Goal: Task Accomplishment & Management: Use online tool/utility

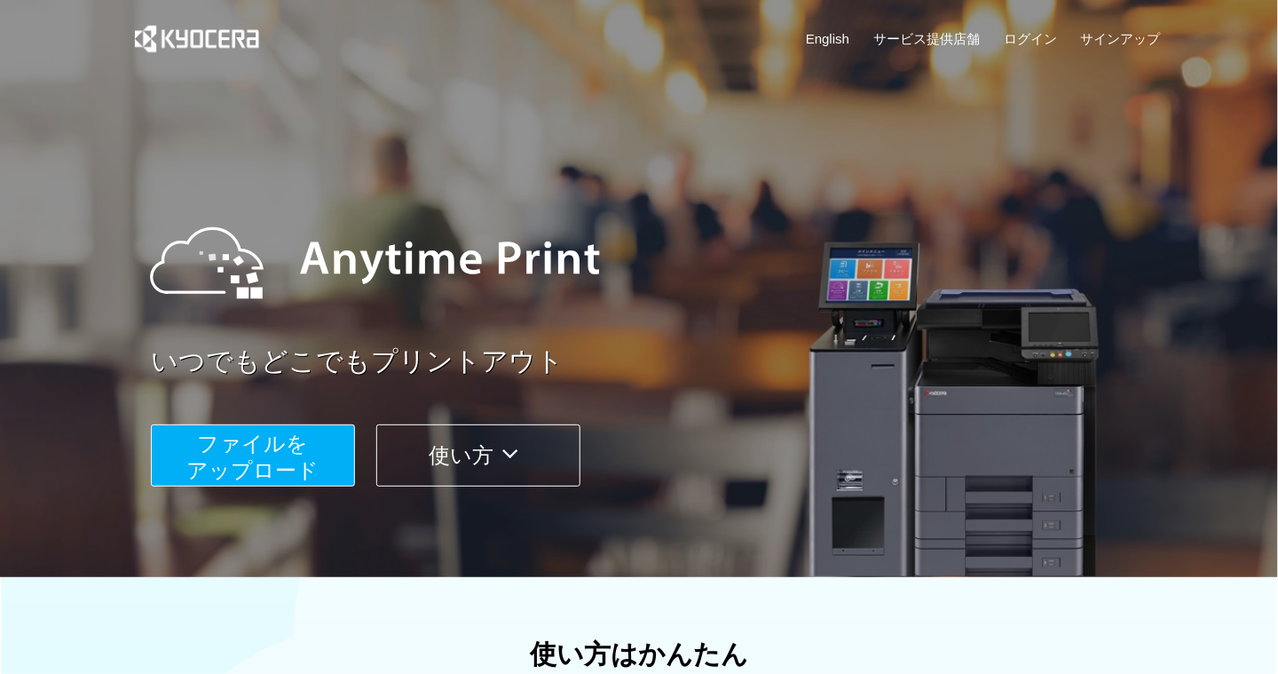
click at [832, 38] on link "English" at bounding box center [827, 38] width 43 height 19
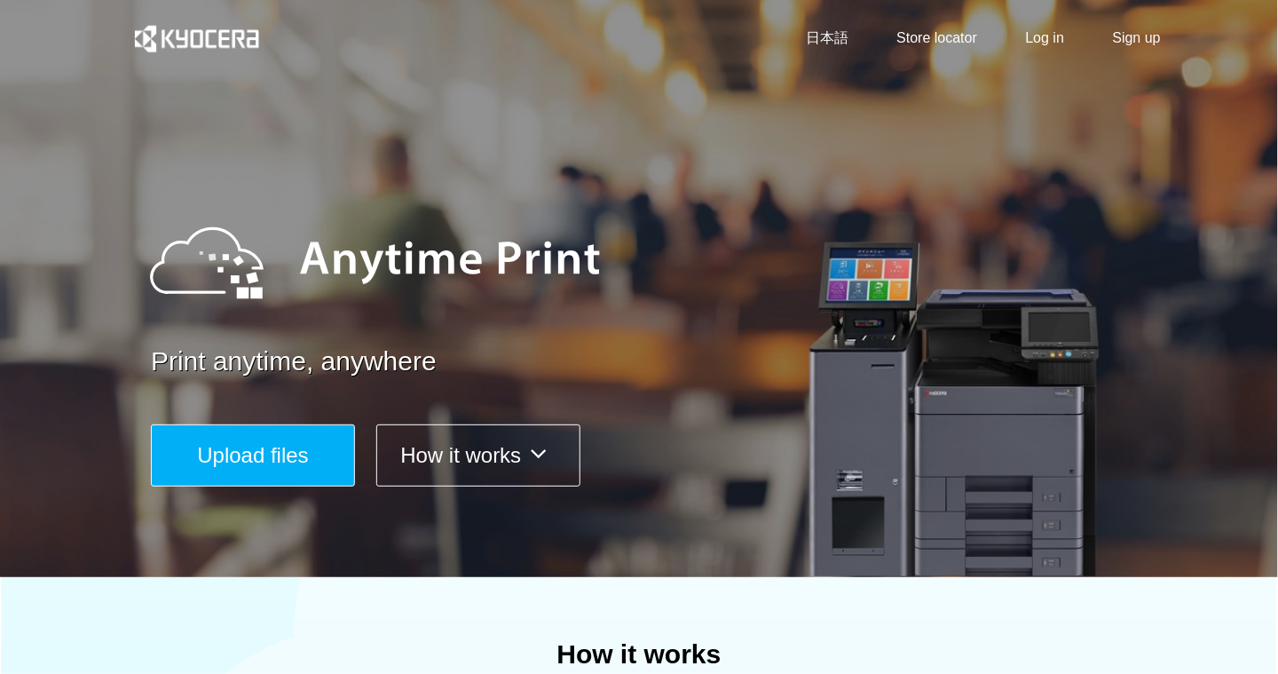
click at [254, 454] on span "Upload files" at bounding box center [252, 455] width 111 height 24
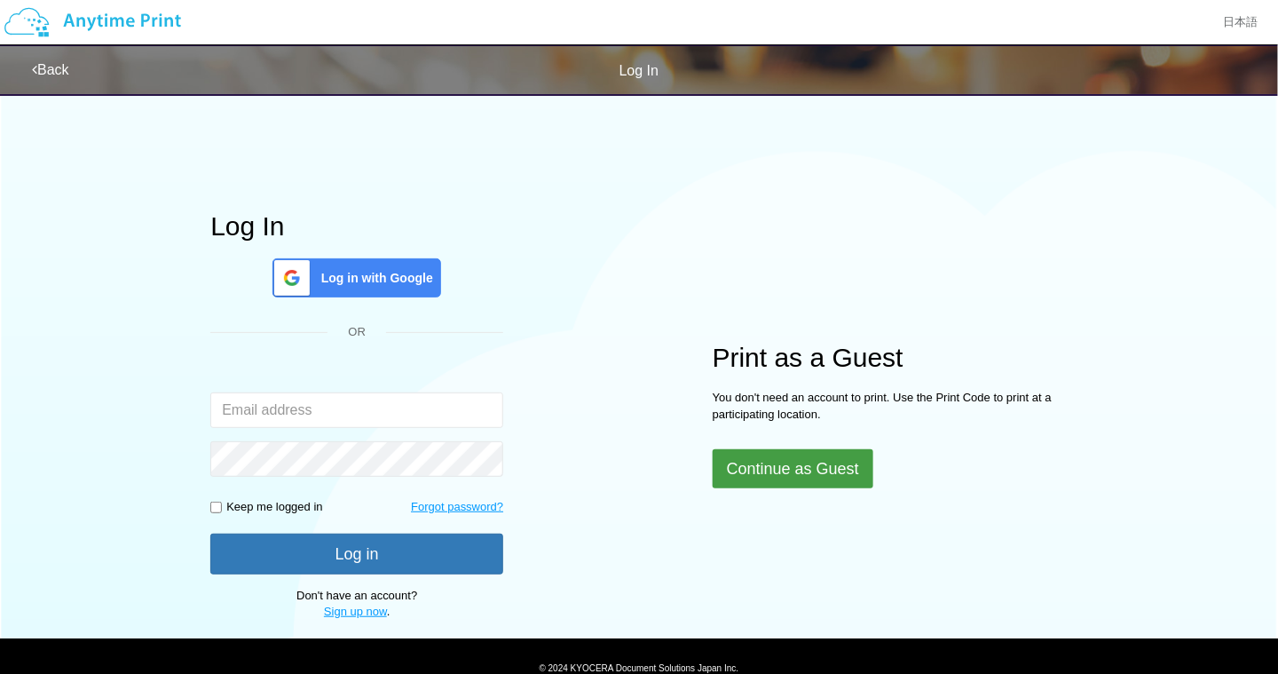
click at [801, 472] on button "Continue as Guest" at bounding box center [793, 468] width 161 height 39
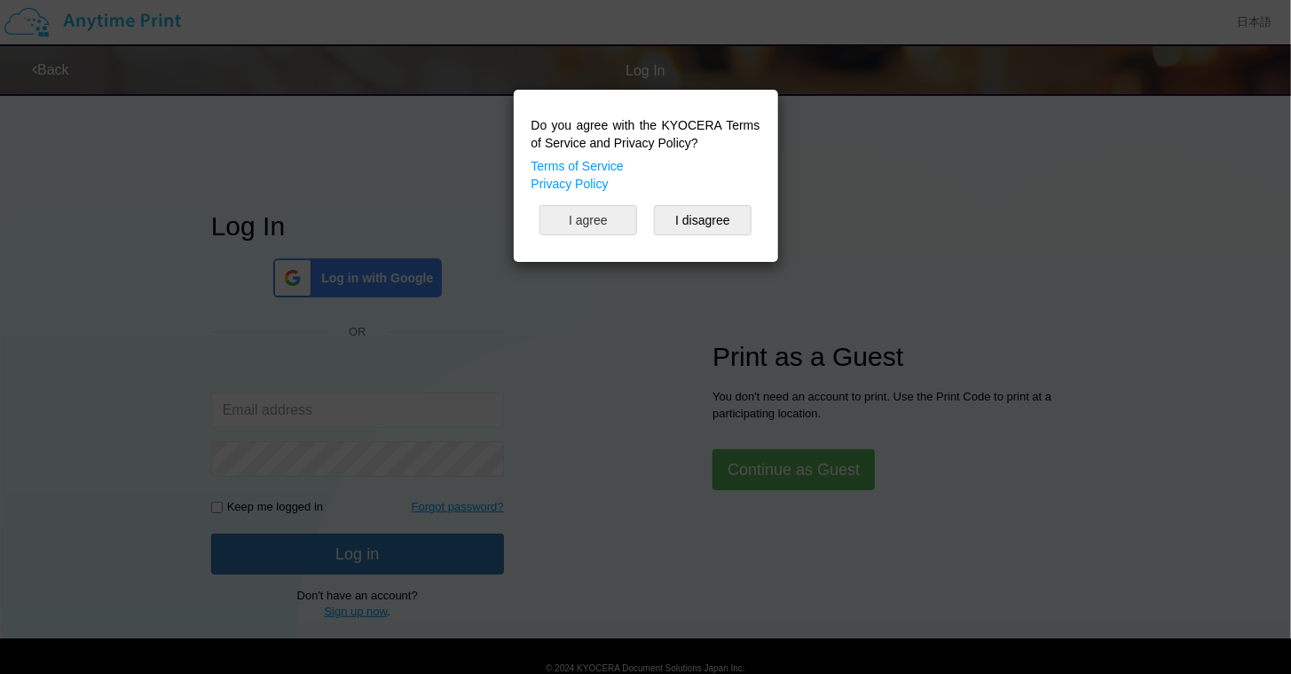
click at [616, 221] on button "I agree" at bounding box center [589, 220] width 98 height 30
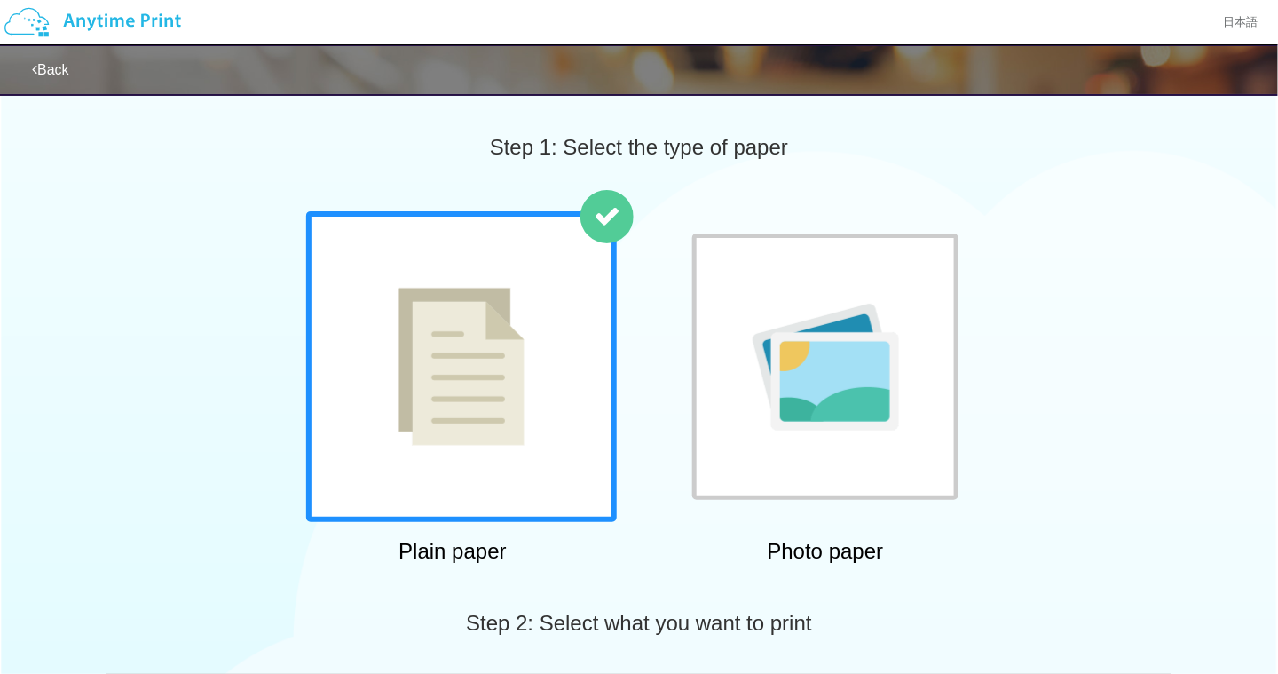
click at [474, 385] on img at bounding box center [461, 367] width 126 height 158
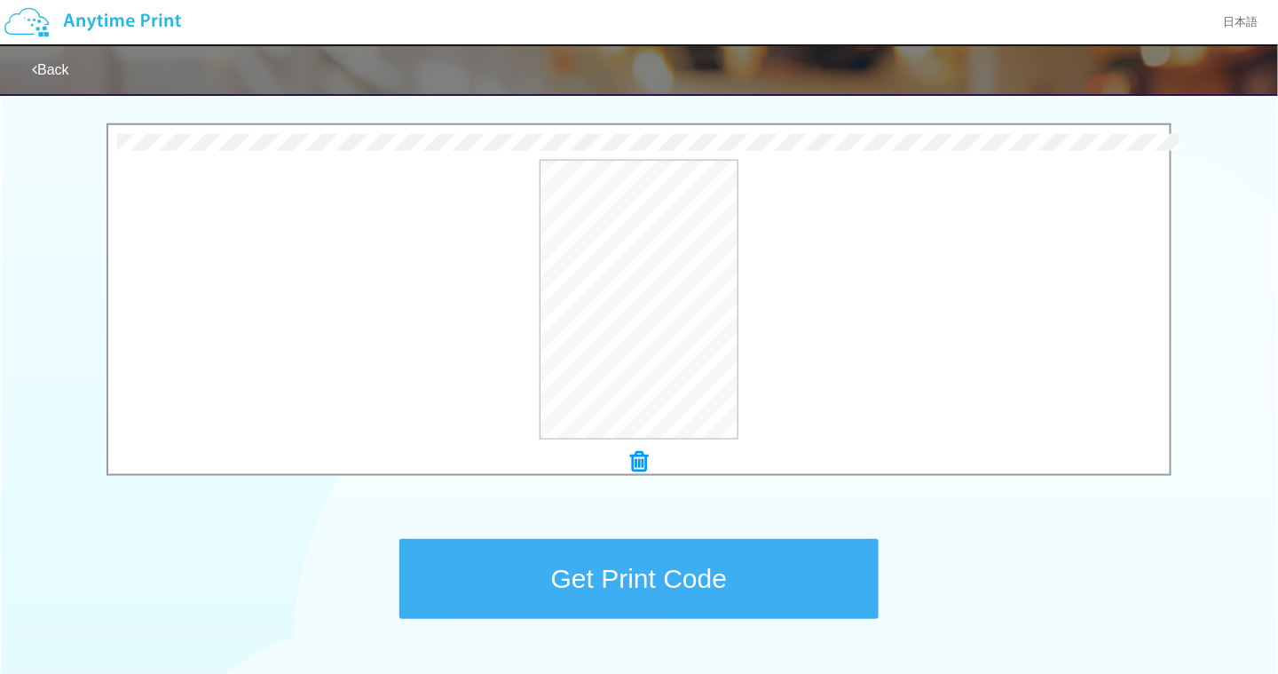
scroll to position [498, 0]
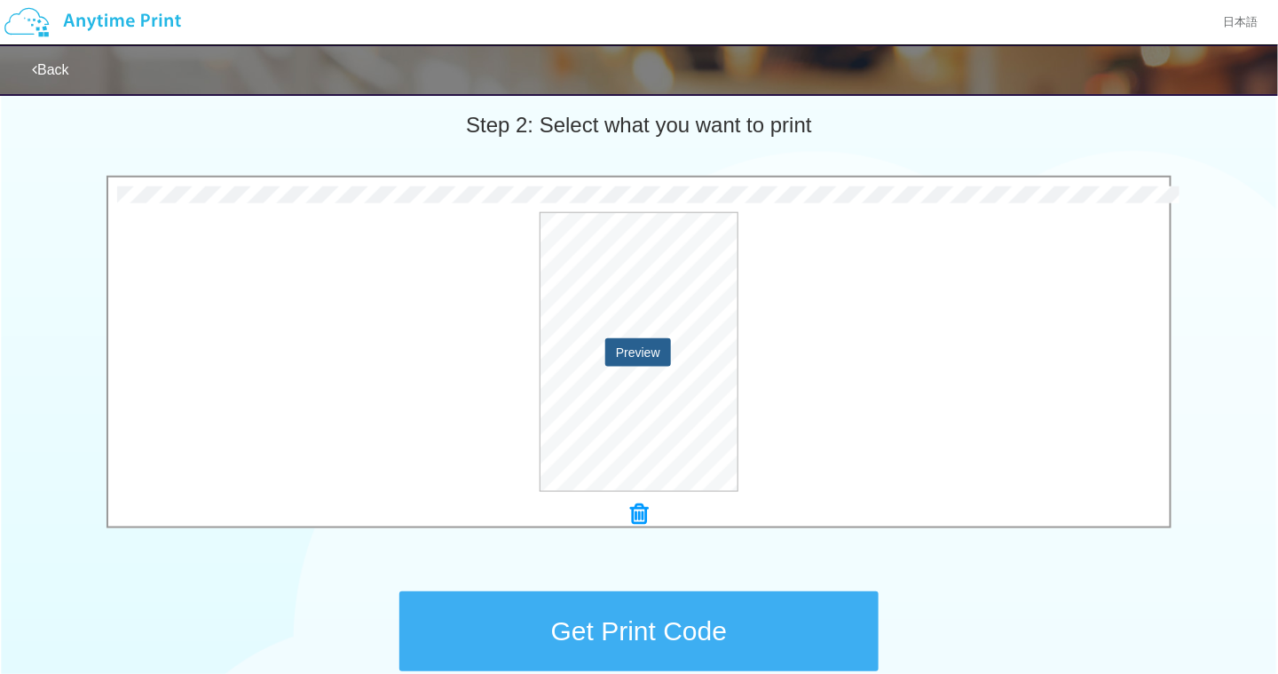
click at [643, 351] on button "Preview" at bounding box center [638, 352] width 66 height 28
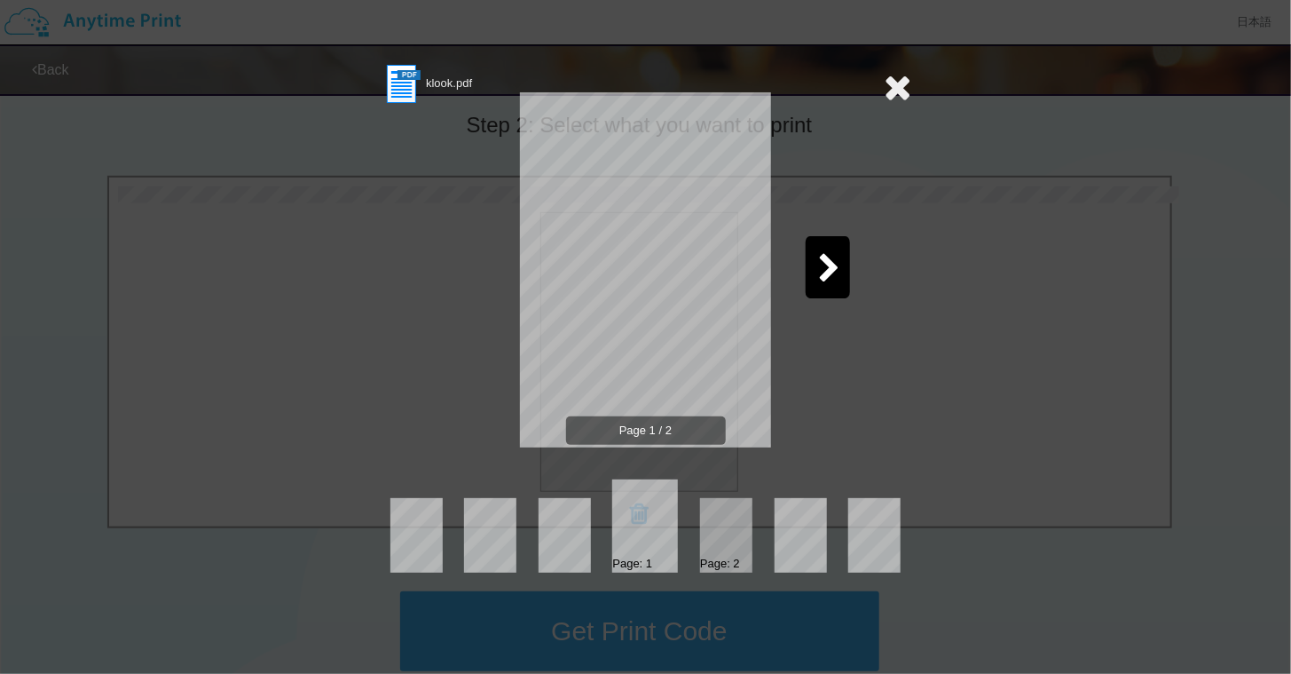
click at [824, 261] on icon at bounding box center [830, 269] width 22 height 31
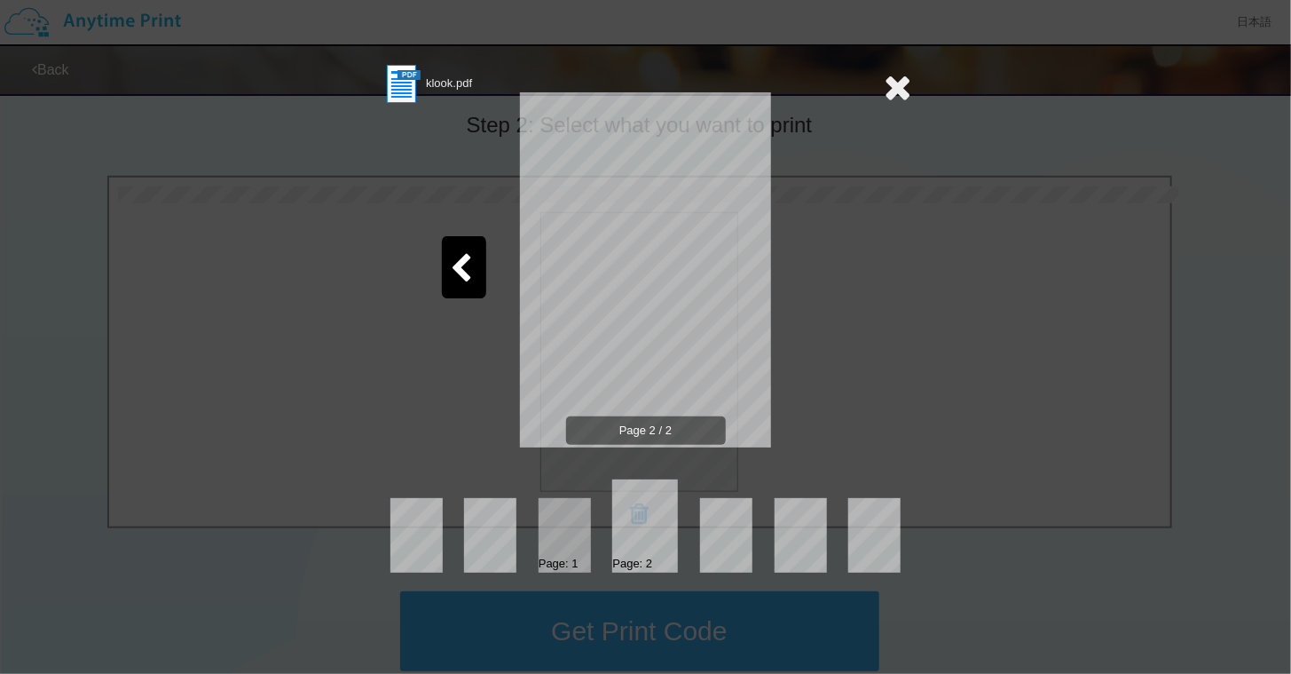
click at [925, 377] on div "klook.pdf Page 2 / 2 Page: 1 Page: 2" at bounding box center [645, 337] width 1291 height 674
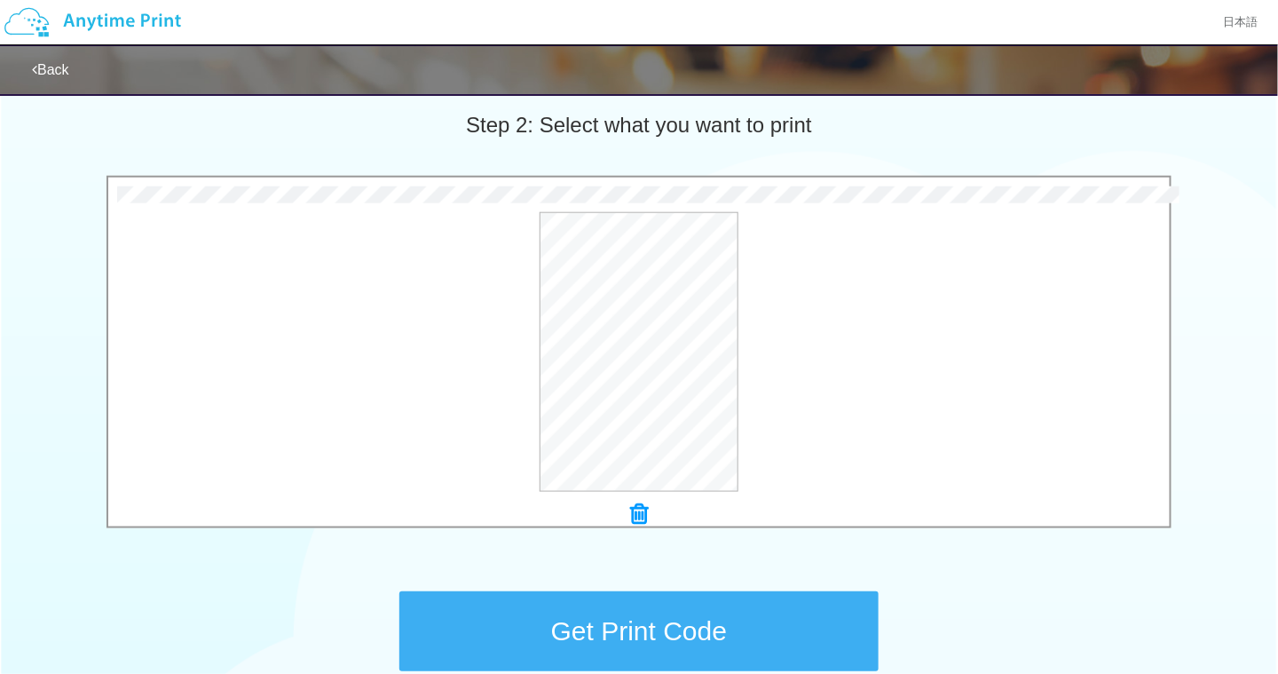
click at [689, 619] on button "Get Print Code" at bounding box center [638, 631] width 479 height 80
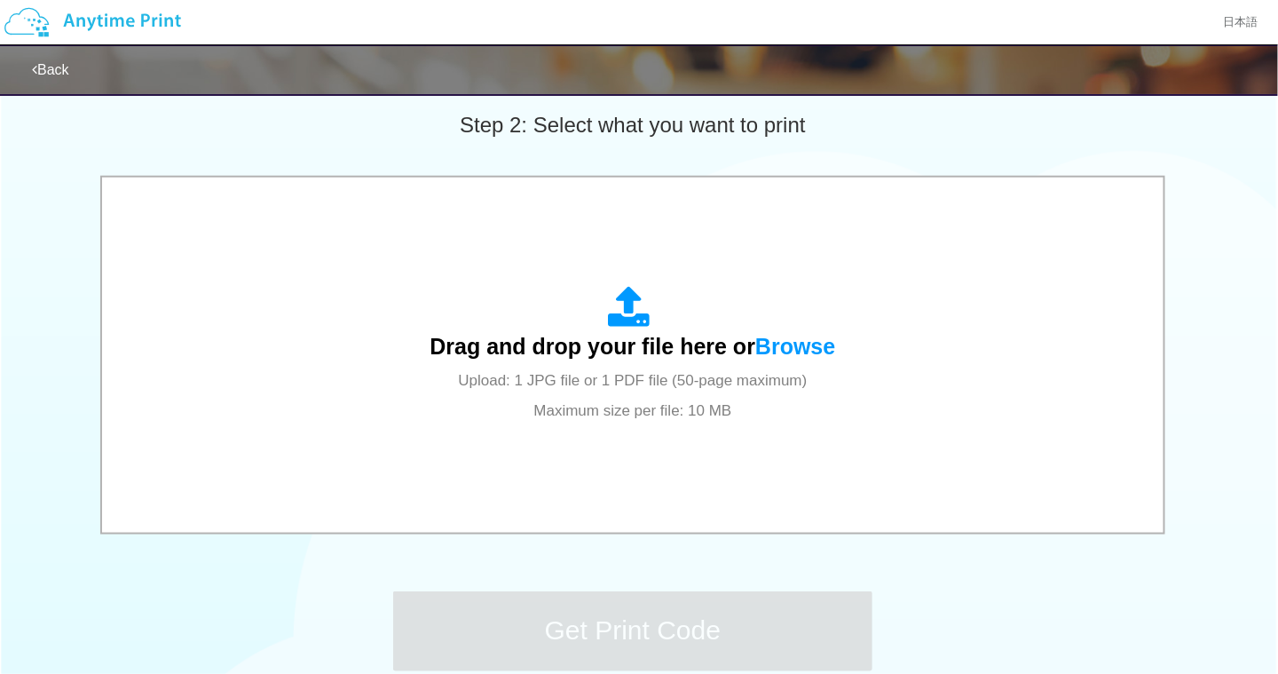
scroll to position [0, 0]
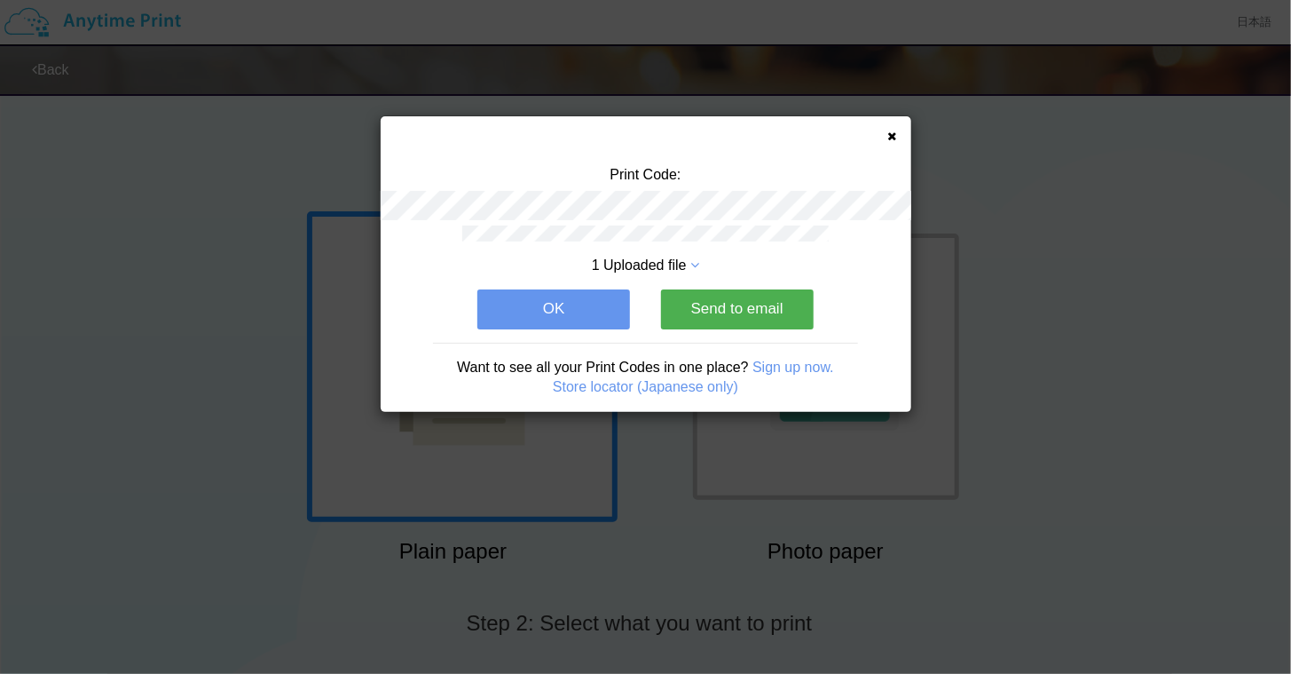
click at [729, 309] on button "Send to email" at bounding box center [737, 308] width 153 height 39
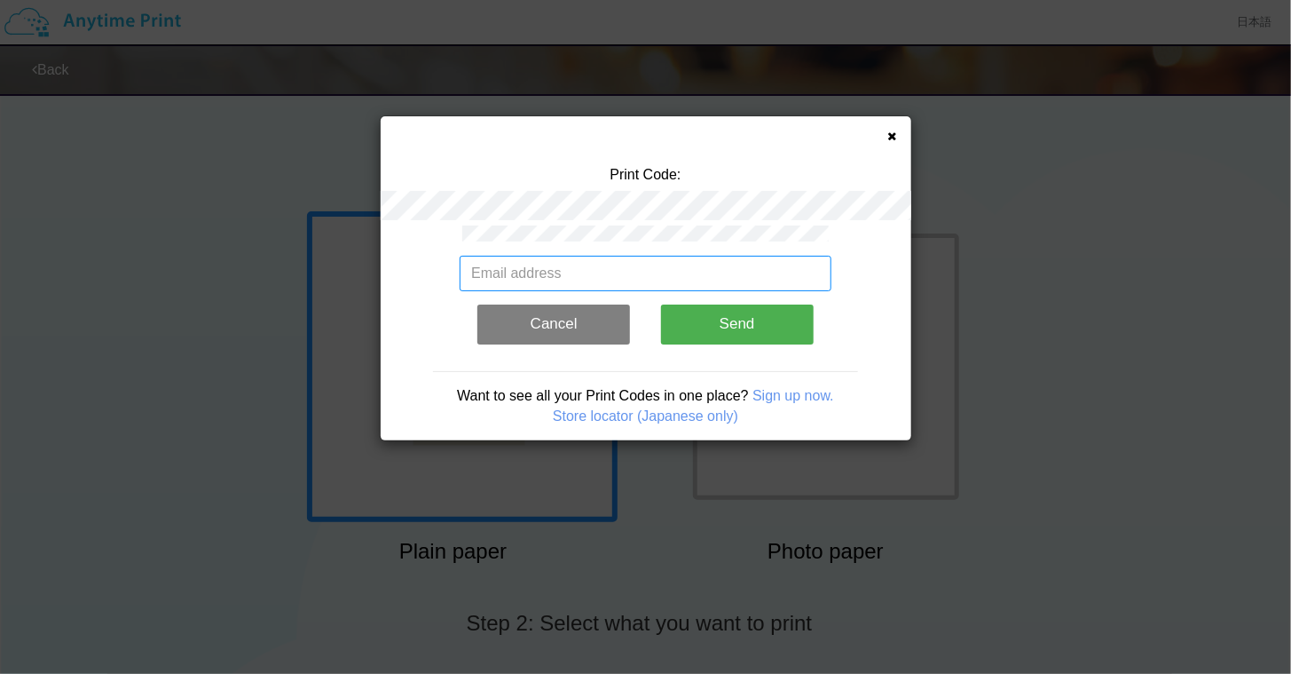
click at [595, 268] on input "email" at bounding box center [646, 273] width 372 height 35
type input "shaufu@gmail.com"
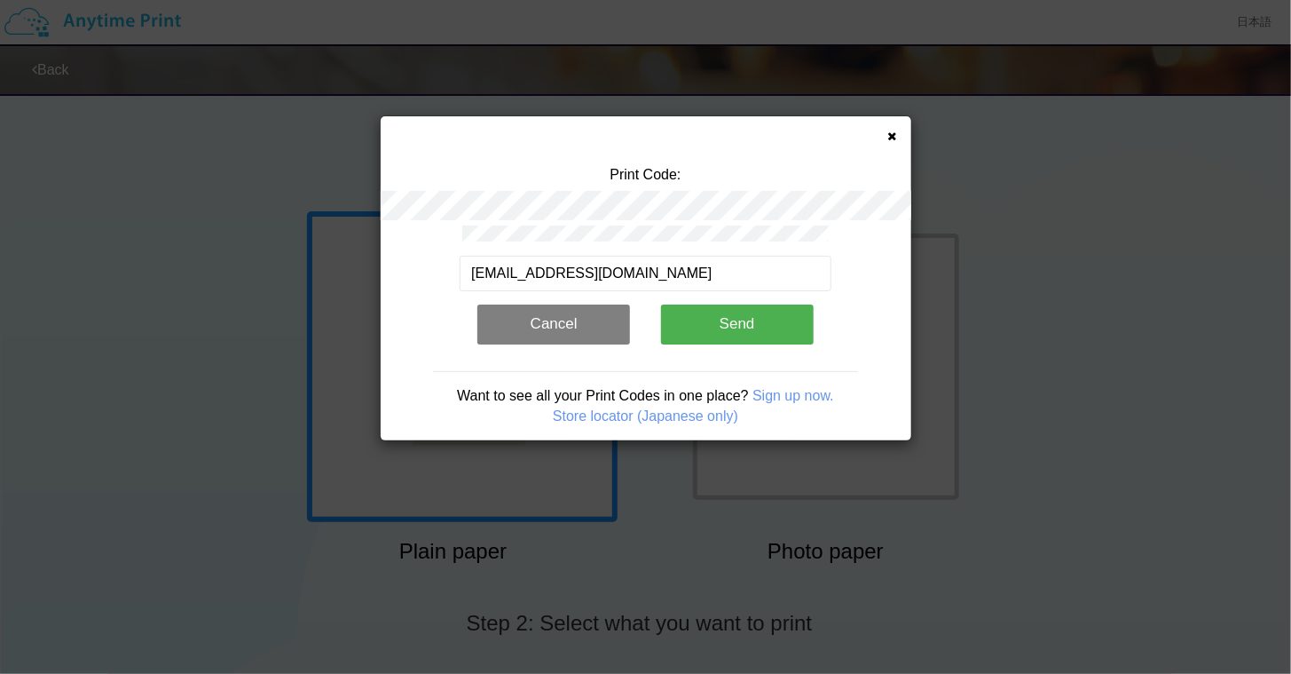
click at [743, 324] on button "Send" at bounding box center [737, 323] width 153 height 39
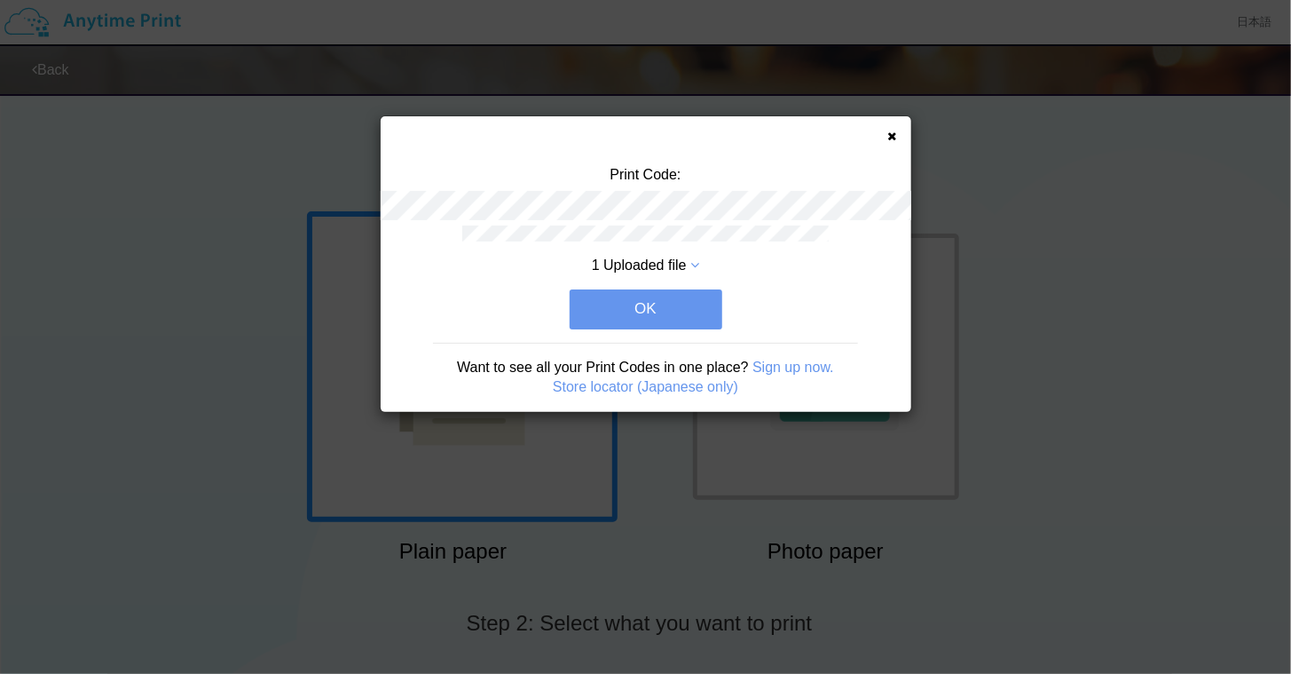
click at [659, 303] on button "OK" at bounding box center [646, 308] width 153 height 39
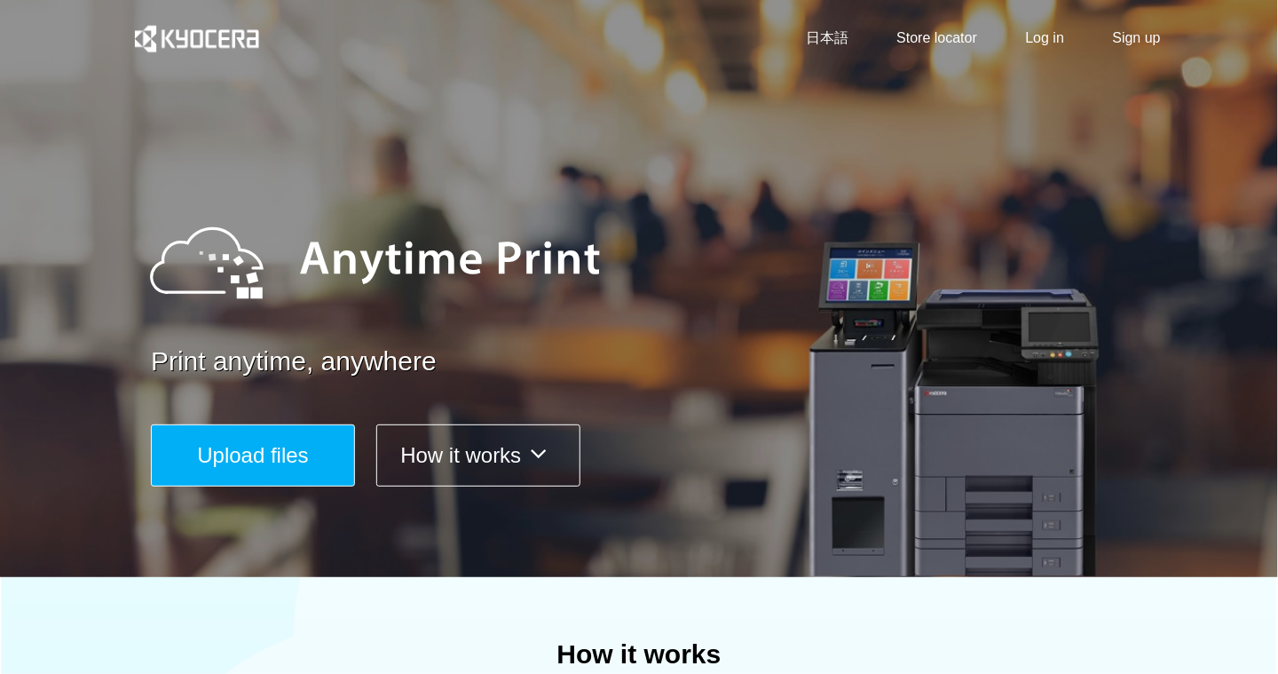
click at [494, 462] on button "How it works" at bounding box center [478, 455] width 204 height 62
click at [940, 35] on link "Store locator" at bounding box center [936, 38] width 81 height 20
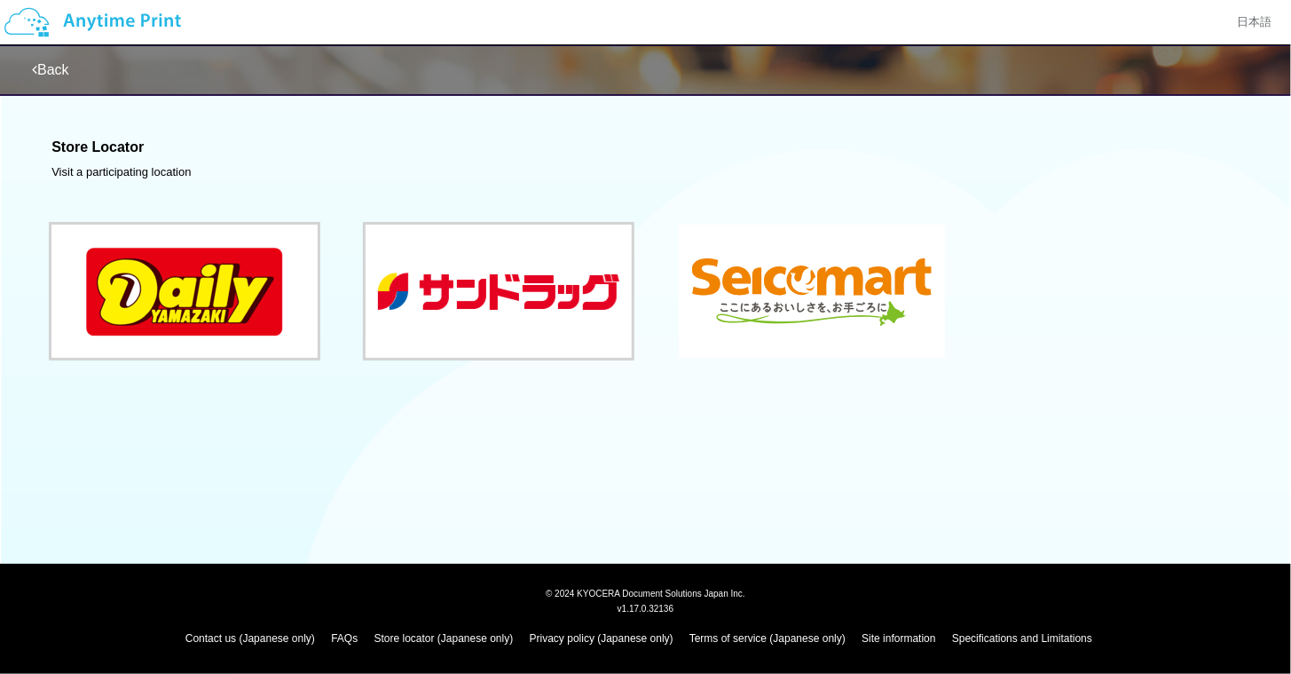
drag, startPoint x: 843, startPoint y: 288, endPoint x: 853, endPoint y: 319, distance: 31.7
click at [853, 319] on button at bounding box center [812, 291] width 266 height 133
